Goal: Task Accomplishment & Management: Use online tool/utility

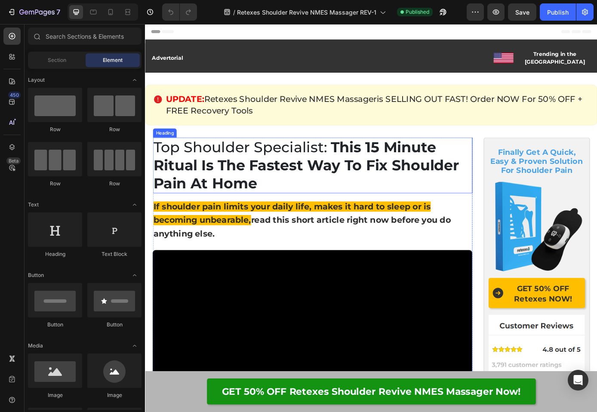
click at [366, 158] on strong "This 15 Minute Ritual Is The Fastest Way To Fix Shoulder Pain At Home" at bounding box center [328, 185] width 349 height 62
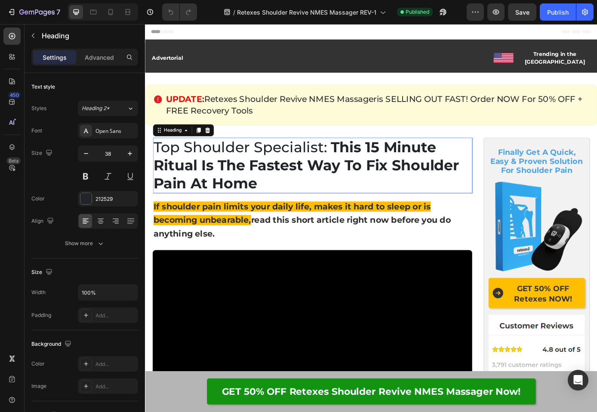
click at [362, 157] on strong "This 15 Minute Ritual Is The Fastest Way To Fix Shoulder Pain At Home" at bounding box center [328, 185] width 349 height 62
drag, startPoint x: 364, startPoint y: 158, endPoint x: 357, endPoint y: 157, distance: 7.9
click at [357, 157] on strong "This 15 Minute Ritual Is The Fastest Way To Fix Shoulder Pain At Home" at bounding box center [328, 185] width 349 height 62
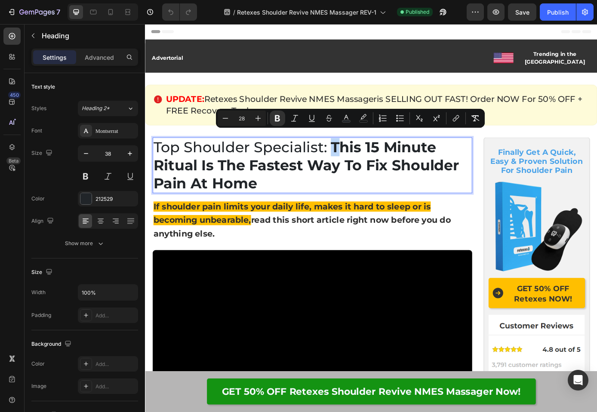
click at [357, 157] on strong "This 15 Minute Ritual Is The Fastest Way To Fix Shoulder Pain At Home" at bounding box center [328, 185] width 349 height 62
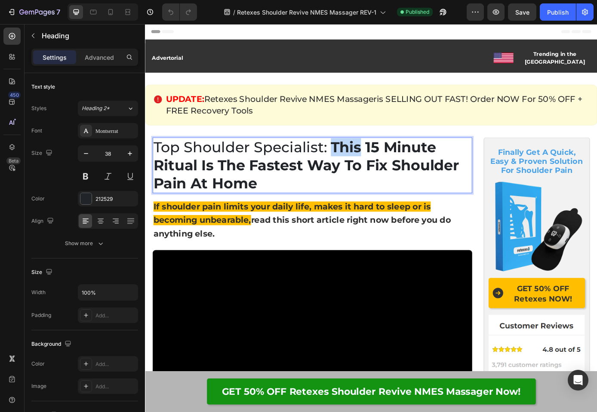
drag, startPoint x: 357, startPoint y: 157, endPoint x: 389, endPoint y: 159, distance: 32.3
click at [389, 159] on strong "This 15 Minute Ritual Is The Fastest Way To Fix Shoulder Pain At Home" at bounding box center [328, 185] width 349 height 62
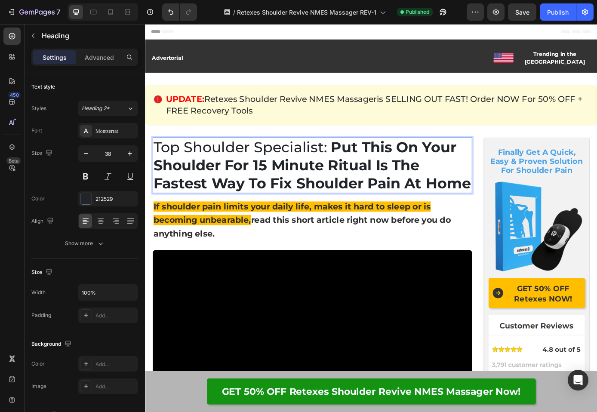
click at [344, 179] on strong "Put This On Your Shoulder For 15 Minute Ritual Is The Fastest Way To Fix Should…" at bounding box center [335, 185] width 363 height 62
click at [347, 179] on strong "Put This On Your Shoulder For 15 Minute Ritual Is The Fastest Way To Fix Should…" at bounding box center [335, 185] width 363 height 62
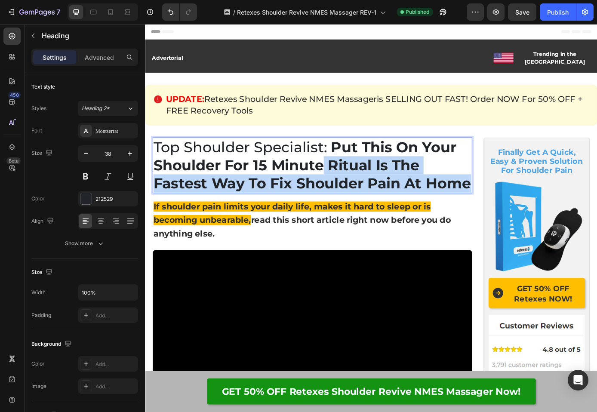
drag, startPoint x: 347, startPoint y: 179, endPoint x: 376, endPoint y: 217, distance: 47.3
click at [376, 216] on p "Top Shoulder Specialist: Put This On Your Shoulder For 15 Minute Ritual Is The …" at bounding box center [335, 185] width 363 height 62
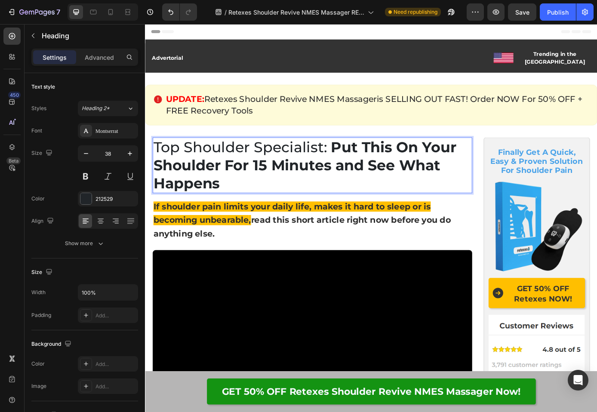
click at [221, 158] on span "Top Shoulder Specialist:" at bounding box center [253, 164] width 198 height 20
click at [358, 157] on strong "Put This On Your Shoulder For 15 Minutes and See What Happens" at bounding box center [327, 185] width 346 height 62
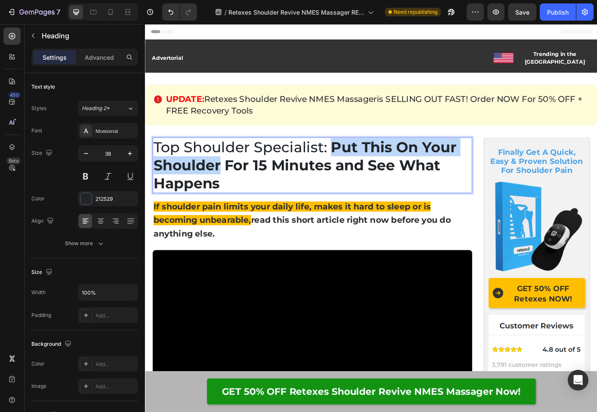
drag, startPoint x: 358, startPoint y: 157, endPoint x: 231, endPoint y: 182, distance: 128.9
click at [231, 182] on strong "Put This On Your Shoulder For 15 Minutes and See What Happens" at bounding box center [327, 185] width 346 height 62
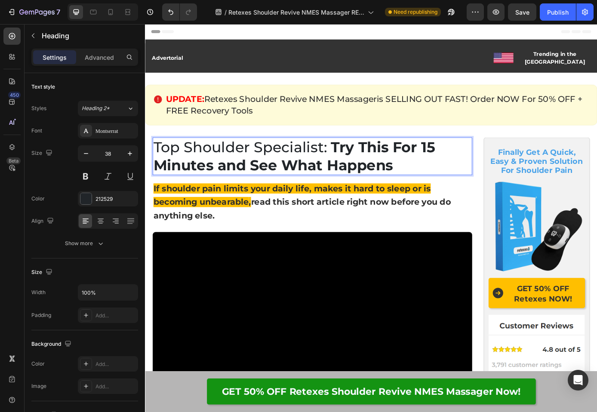
click at [454, 160] on strong "Try This For 15 Minutes and See What Happens" at bounding box center [315, 174] width 322 height 41
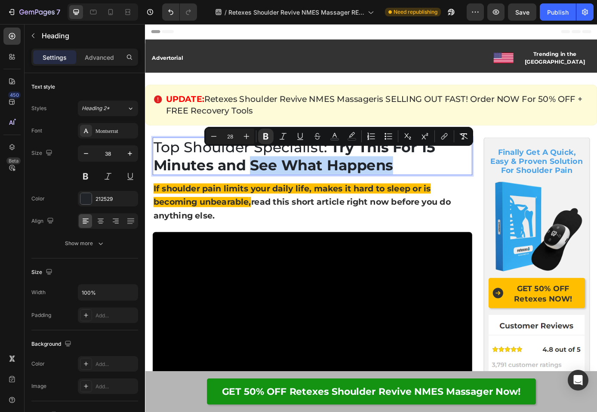
drag, startPoint x: 265, startPoint y: 179, endPoint x: 444, endPoint y: 185, distance: 178.6
click at [444, 185] on p "Top Shoulder Specialist: Try This For 15 Minutes and See What Happens" at bounding box center [335, 174] width 363 height 41
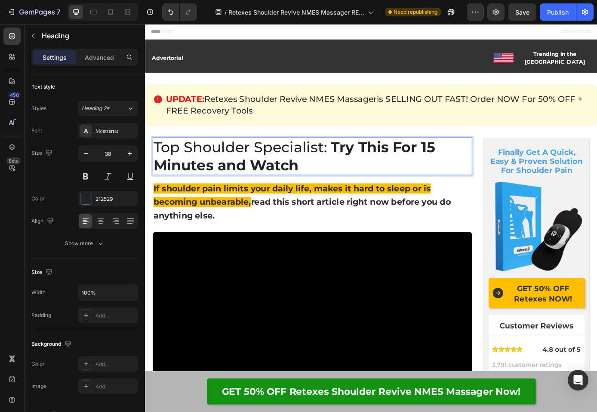
click at [223, 163] on span "Top Shoulder Specialist:" at bounding box center [253, 164] width 198 height 20
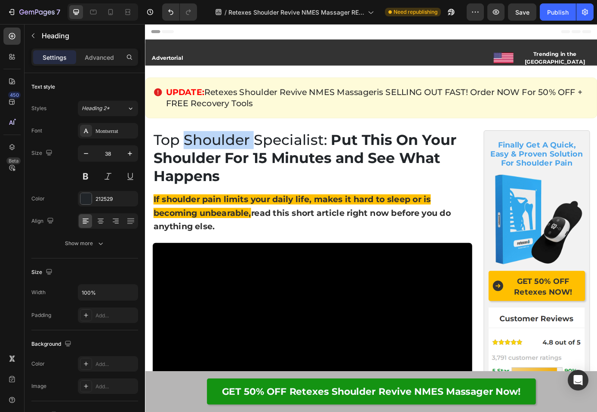
click at [220, 154] on span "Top Shoulder Specialist:" at bounding box center [253, 156] width 198 height 20
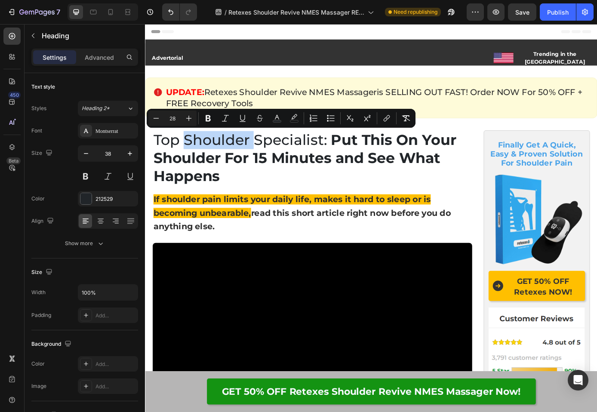
click at [198, 154] on span "Top Shoulder Specialist:" at bounding box center [253, 156] width 198 height 20
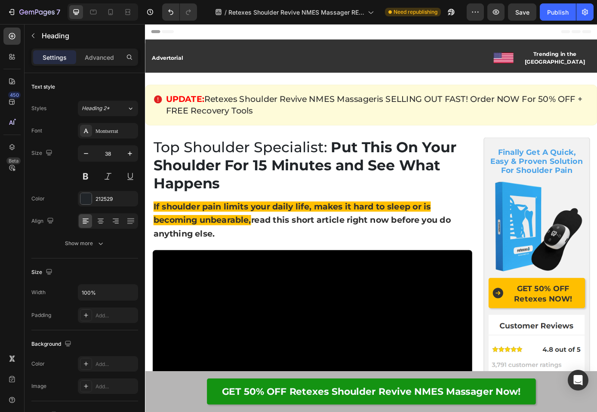
click at [196, 157] on span "Top Shoulder Specialist:" at bounding box center [253, 164] width 198 height 20
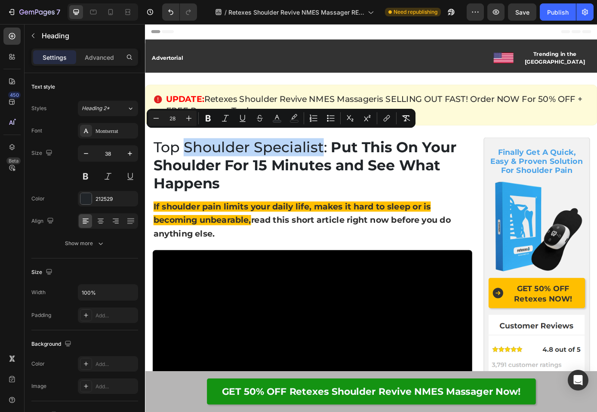
drag, startPoint x: 191, startPoint y: 157, endPoint x: 345, endPoint y: 158, distance: 153.6
click at [345, 158] on span "Top Shoulder Specialist:" at bounding box center [253, 164] width 198 height 20
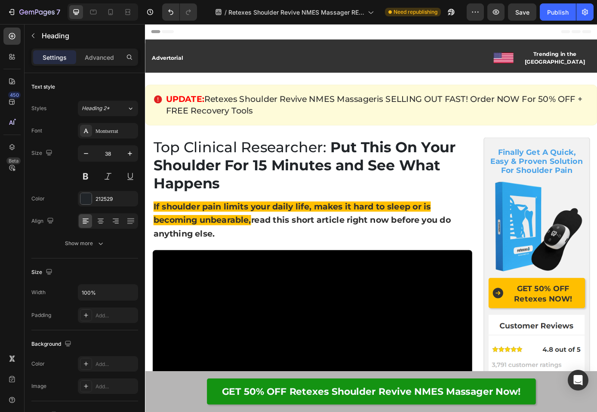
click at [302, 155] on span "Top Clinical Researcher:" at bounding box center [252, 164] width 197 height 20
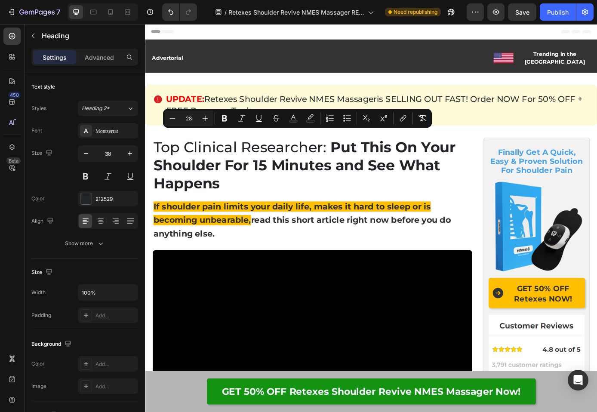
click at [307, 168] on strong "Put This On Your Shoulder For 15 Minutes and See What Happens" at bounding box center [326, 185] width 345 height 62
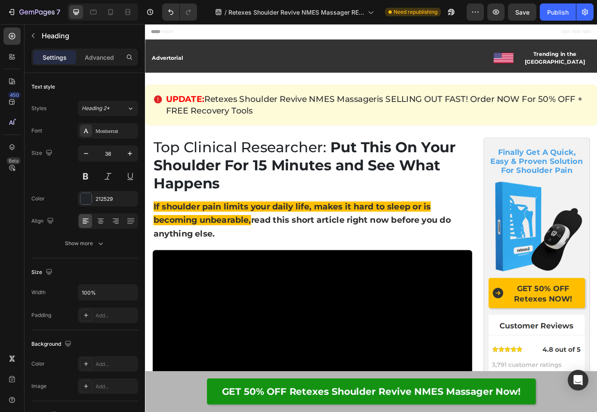
click at [206, 157] on span "Top Clinical Researcher:" at bounding box center [252, 164] width 197 height 20
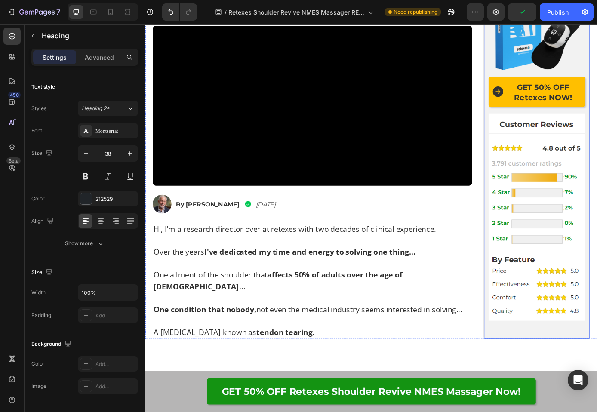
scroll to position [4, 0]
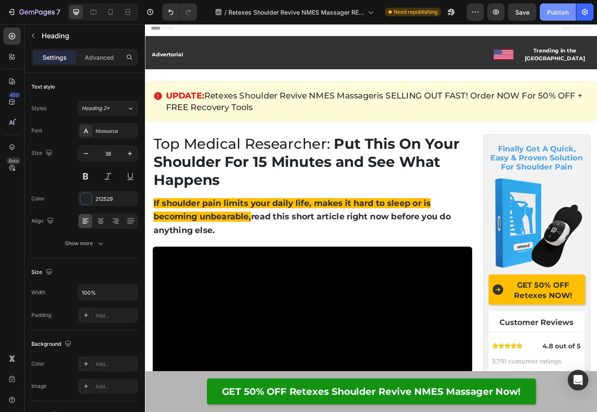
click at [549, 16] on div "Publish" at bounding box center [558, 12] width 22 height 9
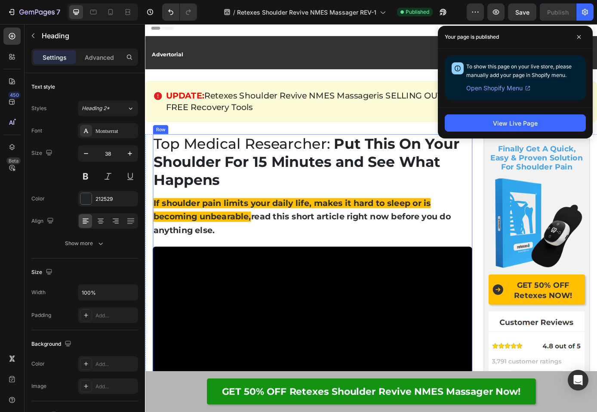
scroll to position [23, 0]
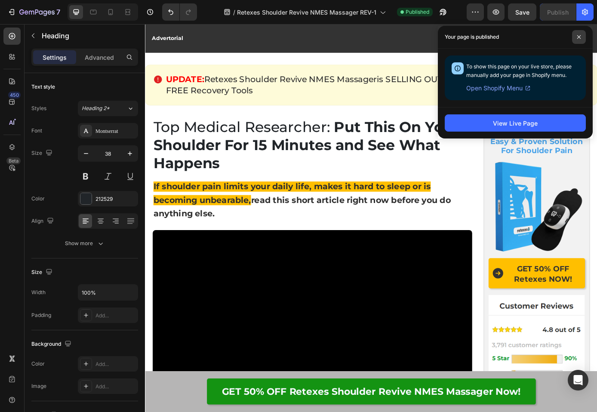
click at [583, 40] on span at bounding box center [579, 37] width 14 height 14
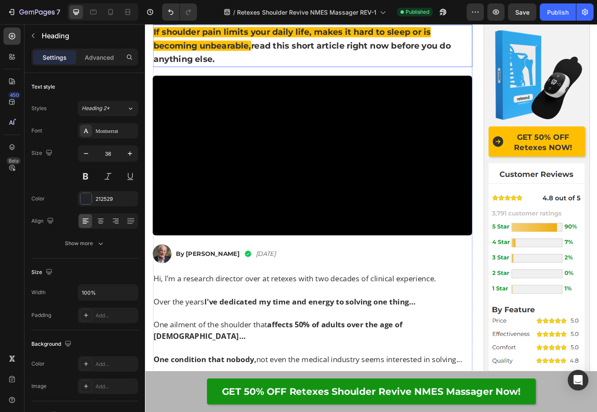
scroll to position [0, 0]
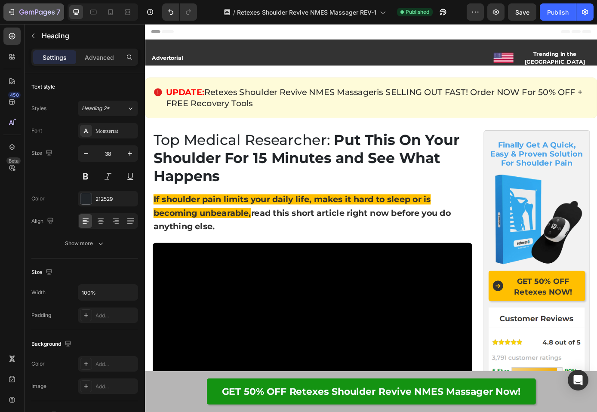
click at [37, 15] on icon "button" at bounding box center [36, 12] width 35 height 7
